Goal: Task Accomplishment & Management: Use online tool/utility

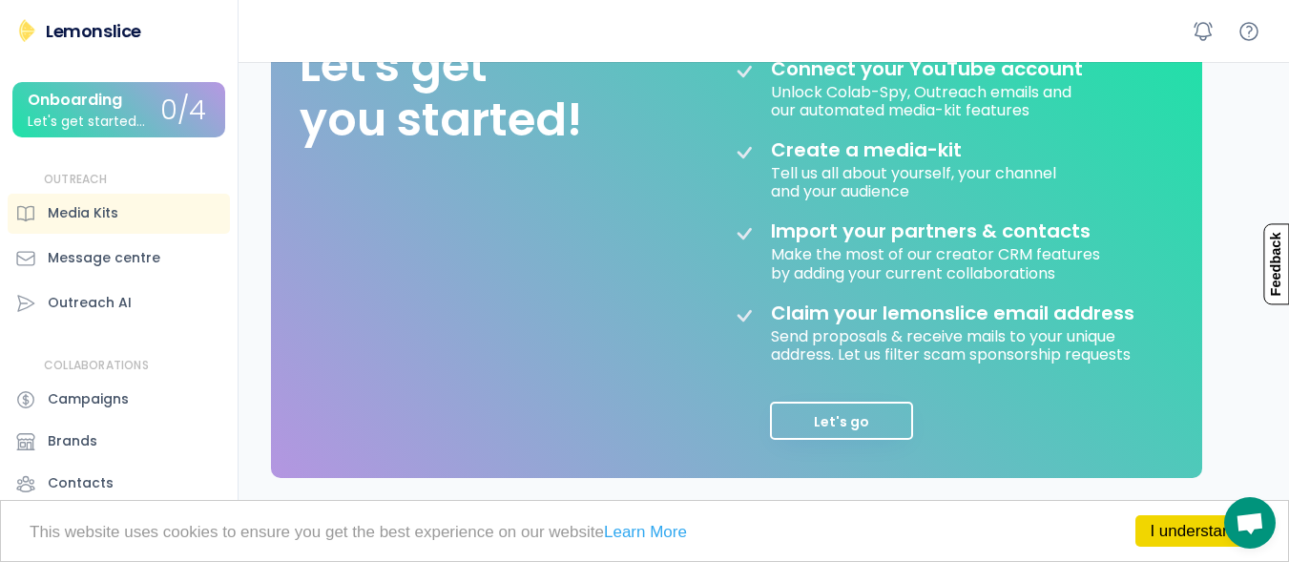
scroll to position [294, 0]
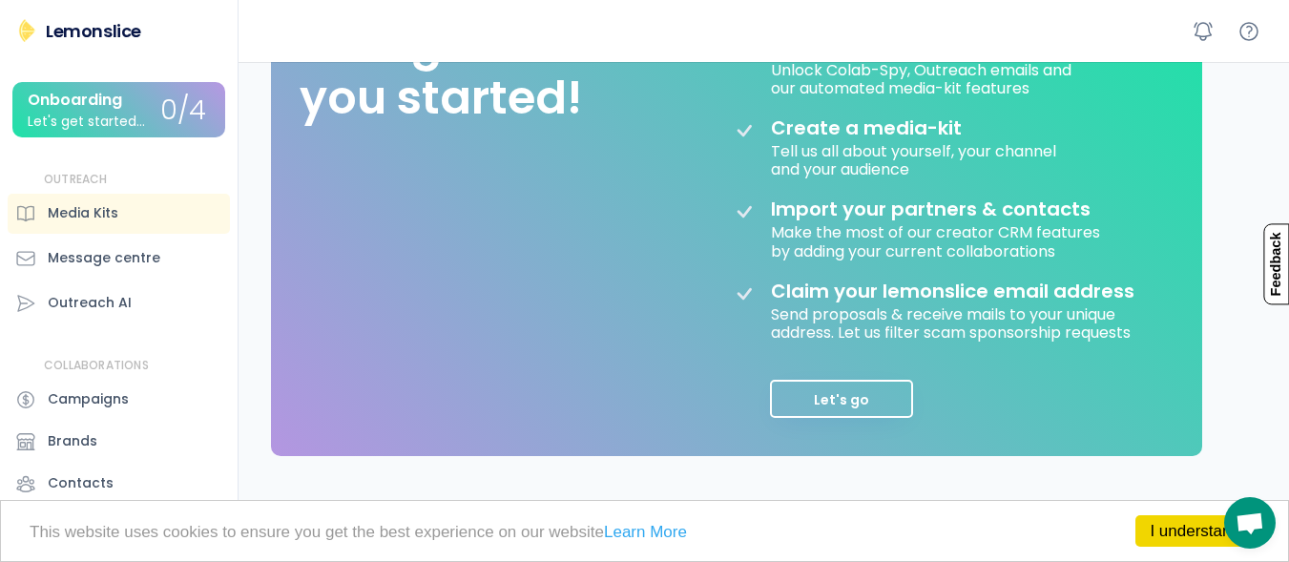
click at [1287, 370] on div "Hello, [PERSON_NAME] 👋 Welcome to Lemonslice Lemonslice Studio Create expressiv…" at bounding box center [768, 340] width 1041 height 1145
click at [868, 403] on button "Let's go" at bounding box center [841, 399] width 143 height 38
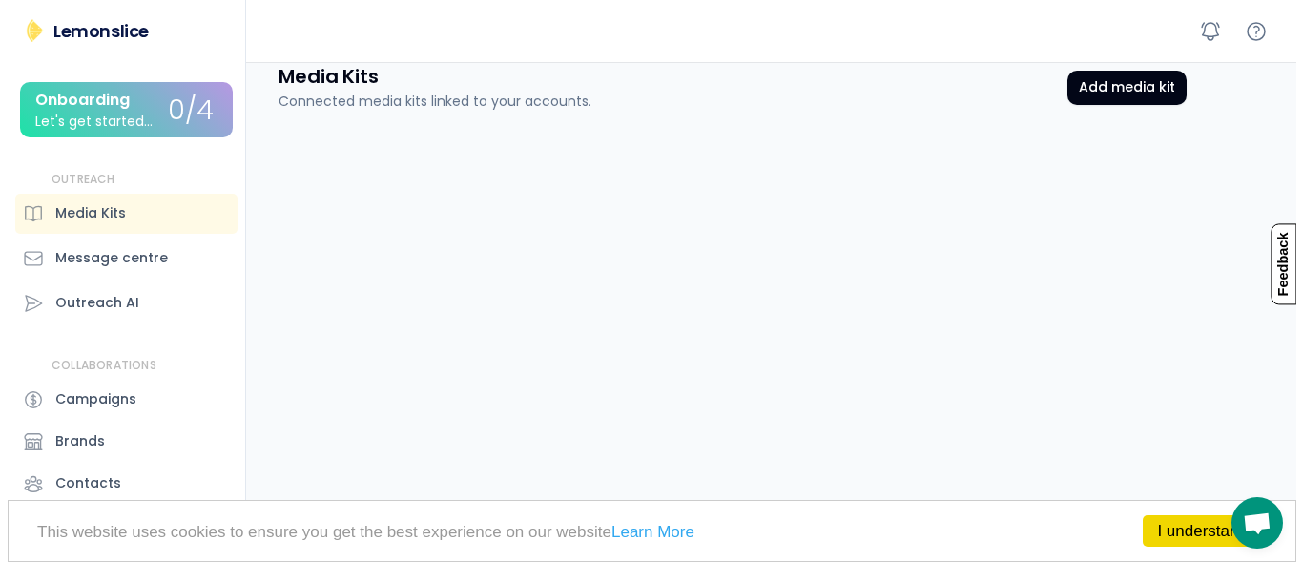
scroll to position [128, 0]
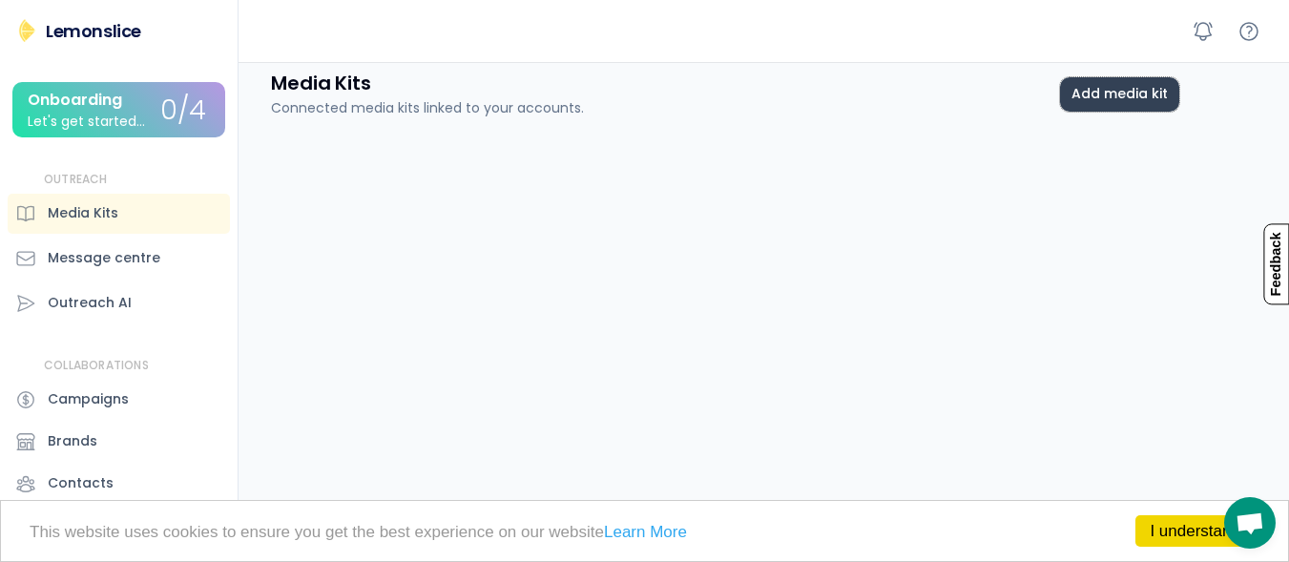
click at [1125, 91] on button "Add media kit" at bounding box center [1119, 94] width 119 height 34
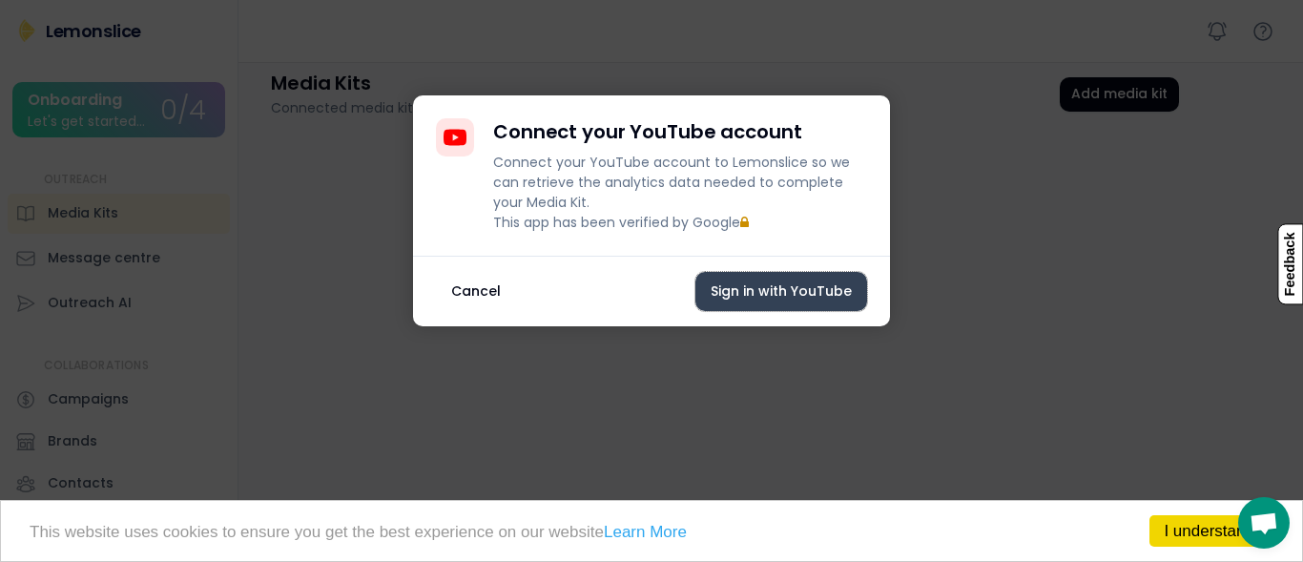
click at [805, 308] on button "Sign in with YouTube" at bounding box center [782, 291] width 172 height 39
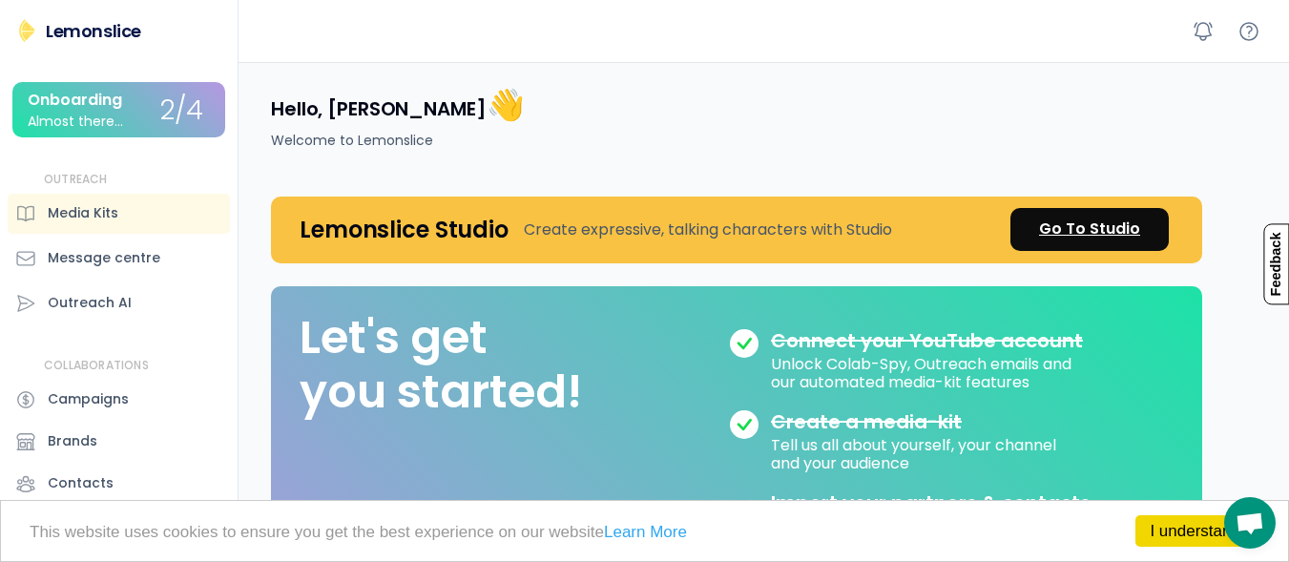
click at [1097, 226] on div "Go To Studio" at bounding box center [1089, 229] width 101 height 23
